Goal: Information Seeking & Learning: Learn about a topic

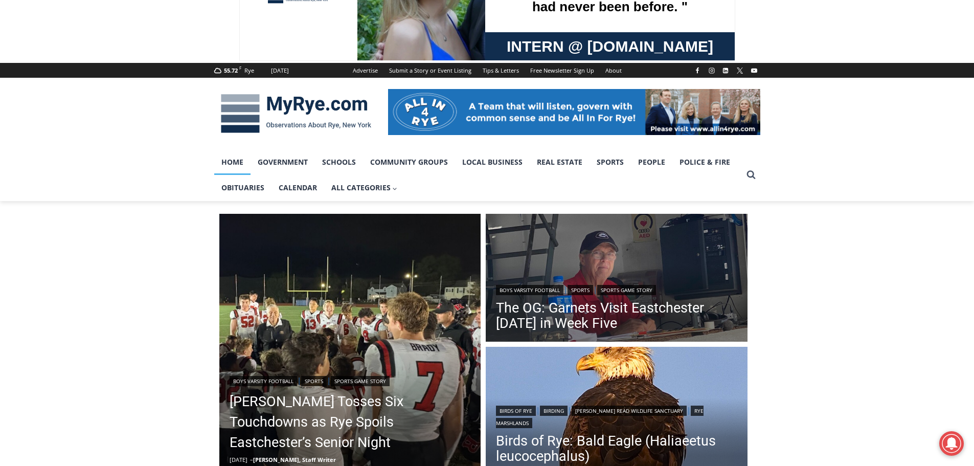
scroll to position [256, 0]
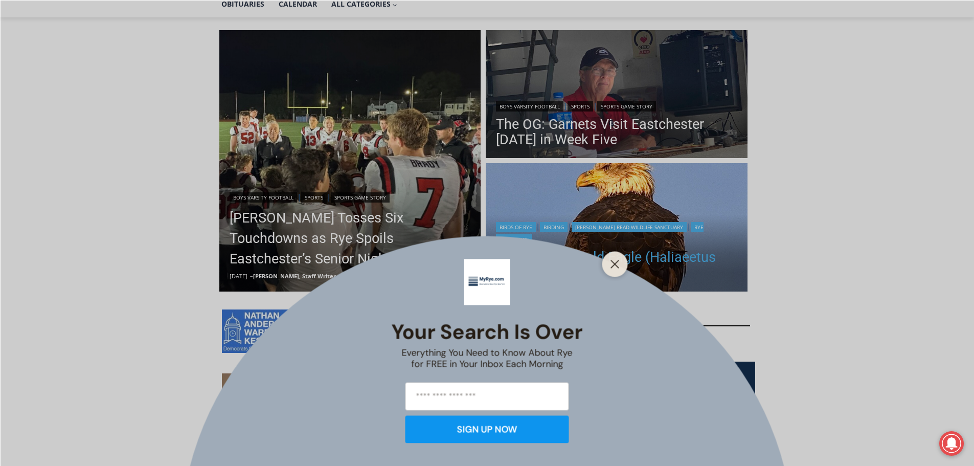
click at [613, 259] on button "Close" at bounding box center [615, 264] width 14 height 14
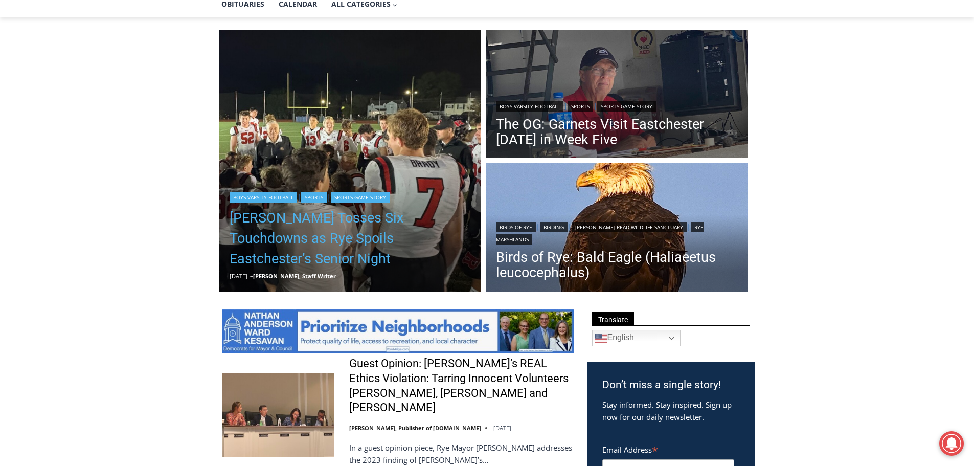
click at [302, 240] on link "[PERSON_NAME] Tosses Six Touchdowns as Rye Spoils Eastchester’s Senior Night" at bounding box center [350, 238] width 241 height 61
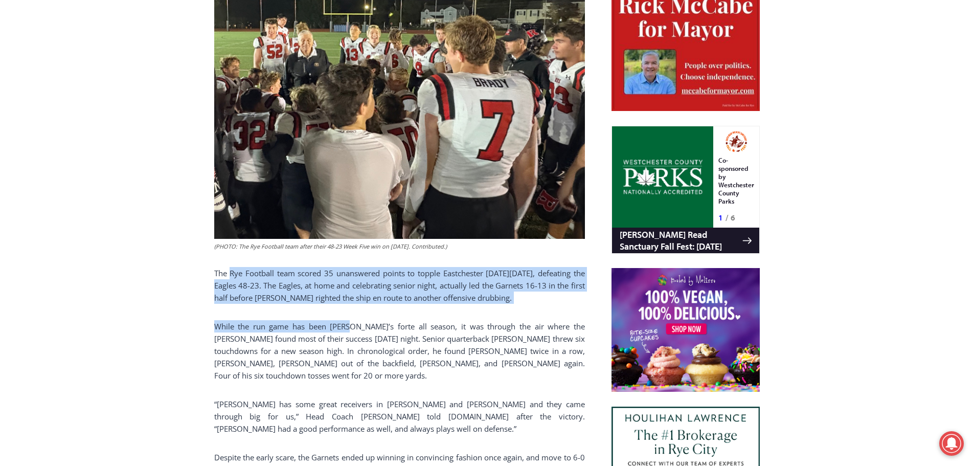
drag, startPoint x: 231, startPoint y: 270, endPoint x: 343, endPoint y: 322, distance: 122.9
click at [343, 322] on div "(PHOTO: The Rye Football team after their 48-23 Week Five win on [DATE]. Contri…" at bounding box center [399, 229] width 371 height 619
click at [343, 322] on p "While the run game has been Rye’s forte all season, it was through the air wher…" at bounding box center [399, 350] width 371 height 61
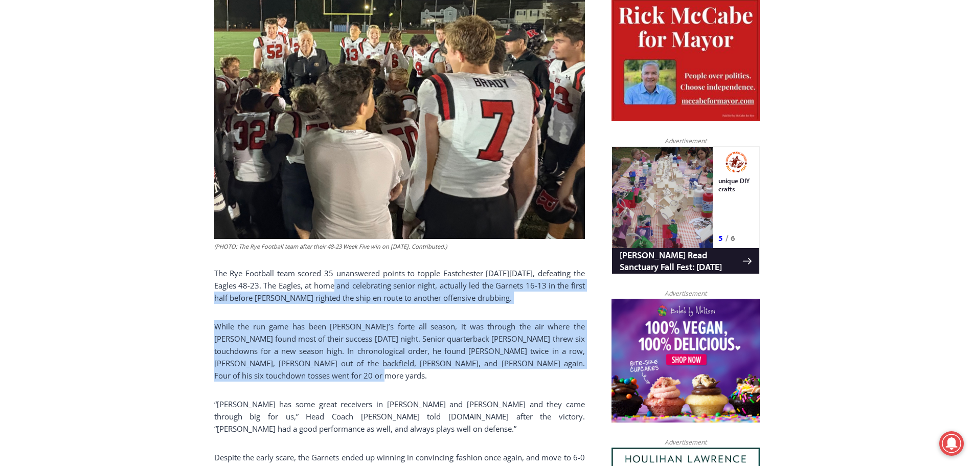
drag, startPoint x: 354, startPoint y: 281, endPoint x: 417, endPoint y: 372, distance: 109.9
click at [417, 372] on div "(PHOTO: The Rye Football team after their 48-23 Week Five win on October 10, 20…" at bounding box center [399, 229] width 371 height 619
click at [416, 372] on p "While the run game has been Rye’s forte all season, it was through the air wher…" at bounding box center [399, 350] width 371 height 61
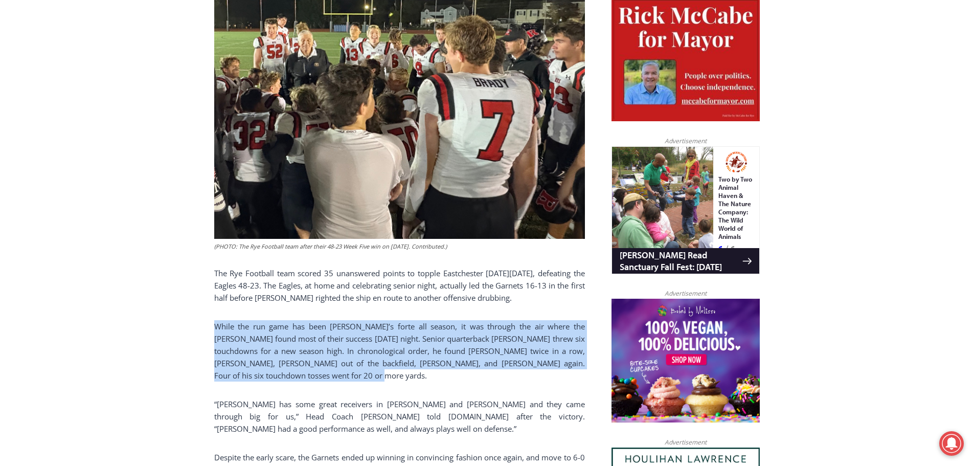
drag, startPoint x: 354, startPoint y: 373, endPoint x: 174, endPoint y: 318, distance: 188.5
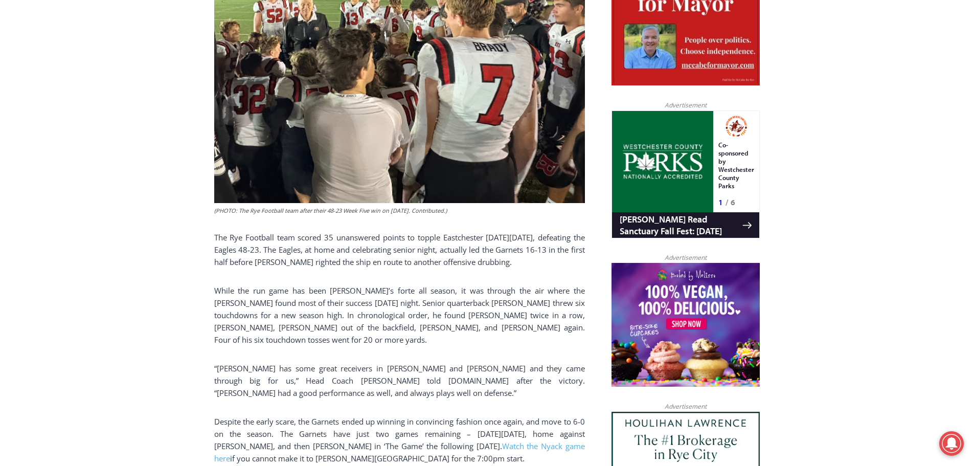
scroll to position [850, 0]
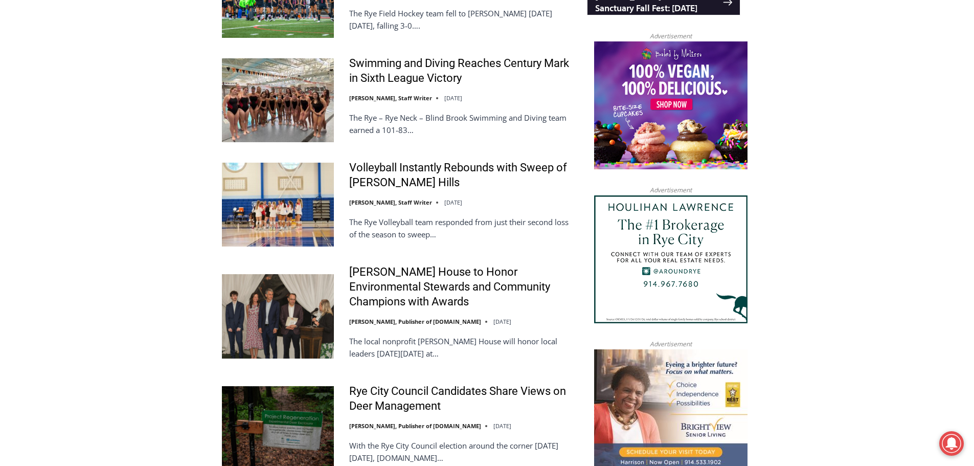
scroll to position [1322, 0]
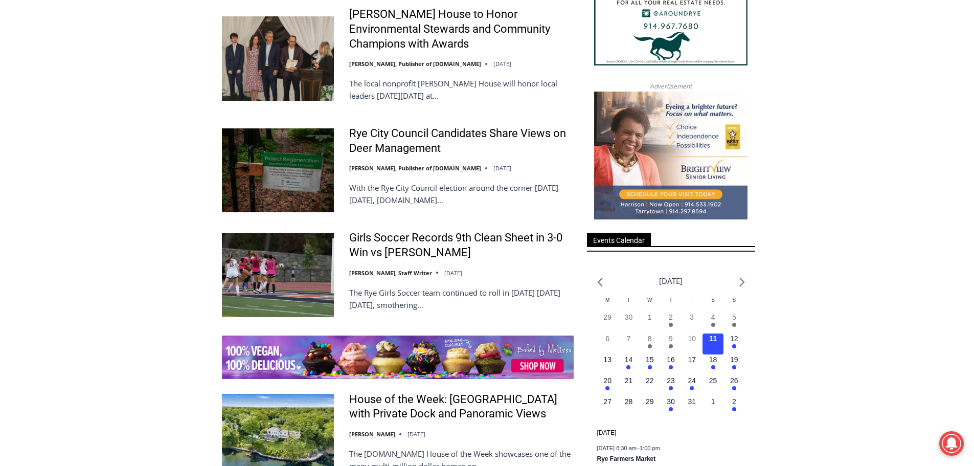
click at [91, 178] on div "Boys Varsity Football | Sports | Sports Game Story [PERSON_NAME] Tosses Six Tou…" at bounding box center [487, 270] width 974 height 2639
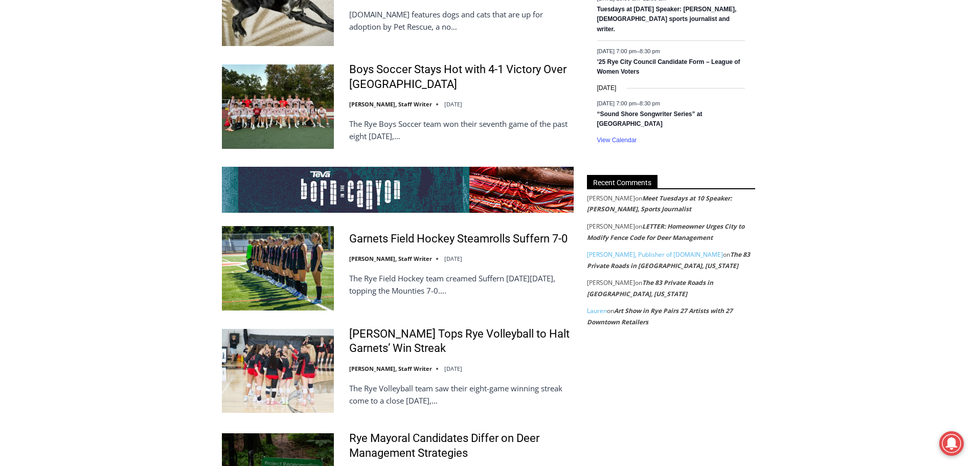
scroll to position [2038, 0]
